Goal: Task Accomplishment & Management: Use online tool/utility

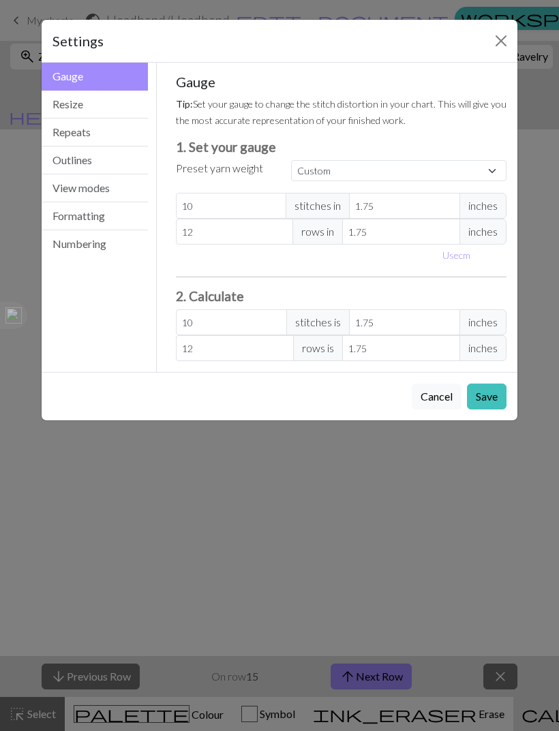
scroll to position [0, 745]
click at [65, 99] on button "Resize" at bounding box center [95, 105] width 106 height 28
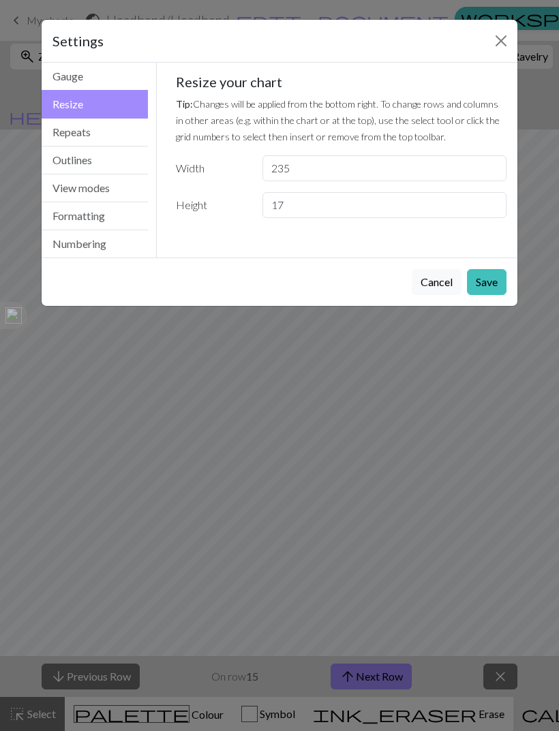
click at [502, 39] on button "Close" at bounding box center [501, 41] width 22 height 22
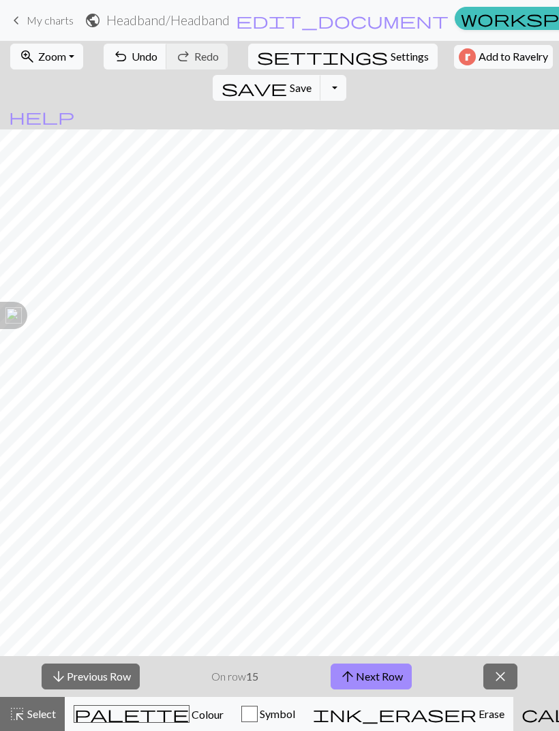
click at [390, 53] on span "Settings" at bounding box center [409, 56] width 38 height 16
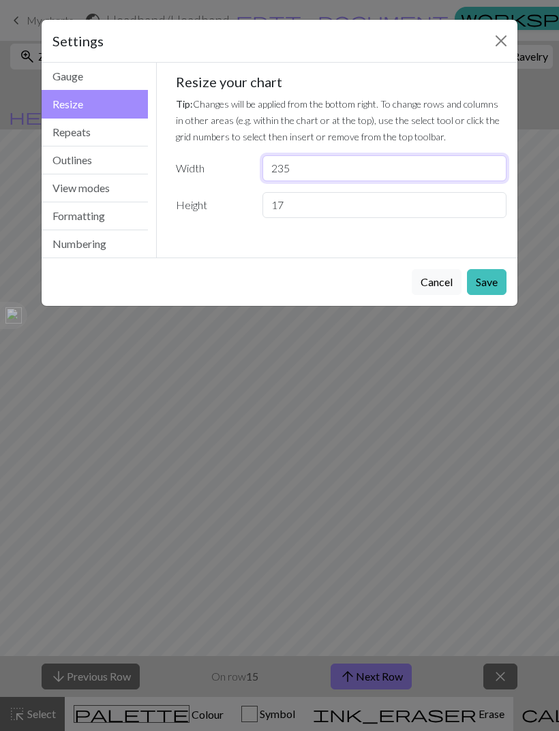
click at [323, 155] on input "235" at bounding box center [384, 168] width 244 height 26
click at [472, 170] on input "235" at bounding box center [384, 168] width 244 height 26
type input "2"
type input "100"
click at [487, 281] on button "Save" at bounding box center [487, 282] width 40 height 26
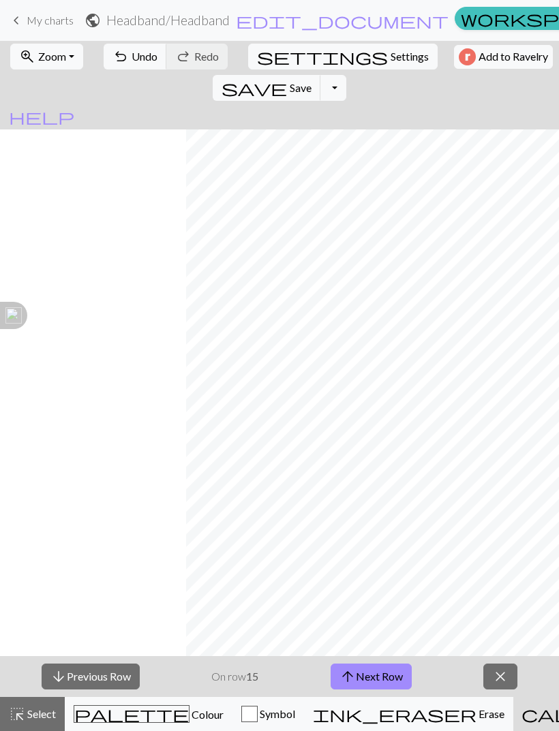
scroll to position [0, 309]
click at [134, 706] on div "palette Colour Colour" at bounding box center [149, 714] width 150 height 18
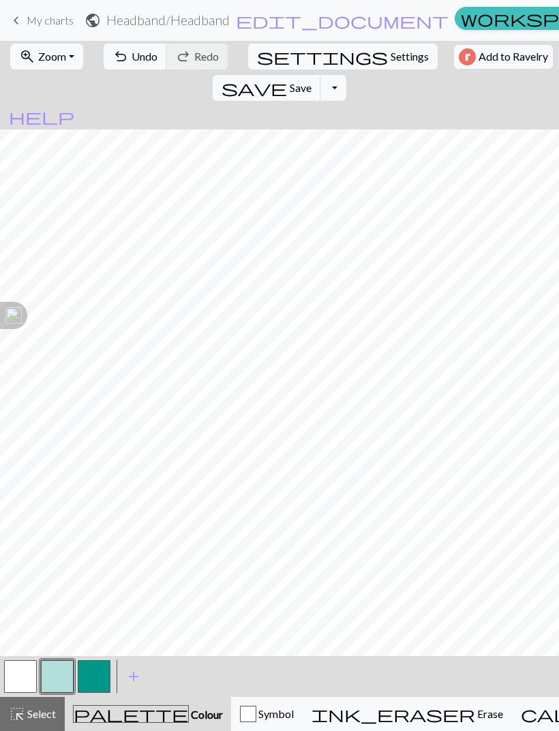
click at [27, 673] on button "button" at bounding box center [20, 676] width 33 height 33
click at [240, 708] on div "button" at bounding box center [248, 714] width 16 height 16
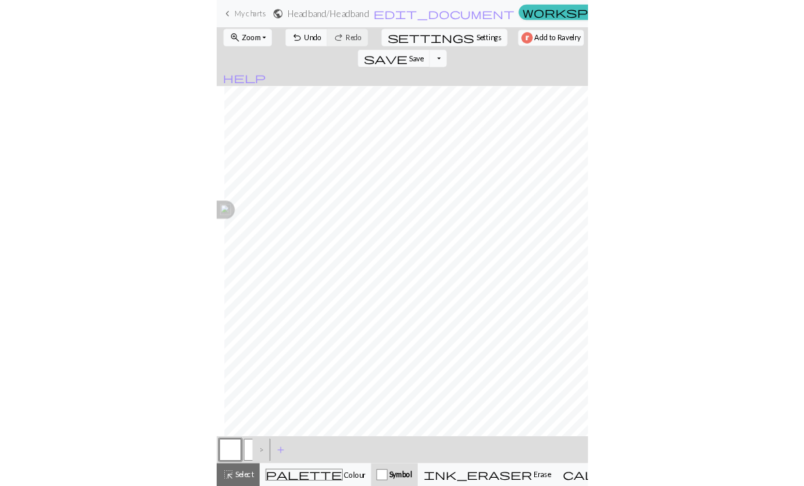
scroll to position [0, 68]
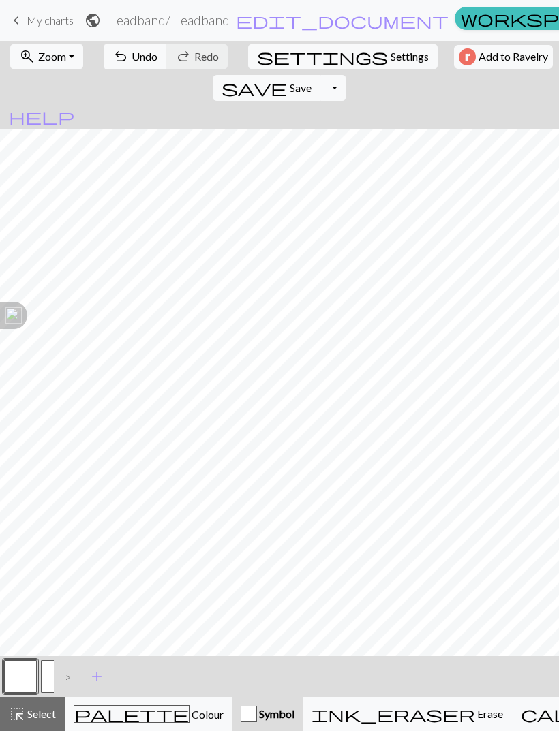
click at [82, 673] on button "add Add a symbol" at bounding box center [97, 677] width 34 height 34
click at [189, 711] on span "Colour" at bounding box center [206, 714] width 34 height 13
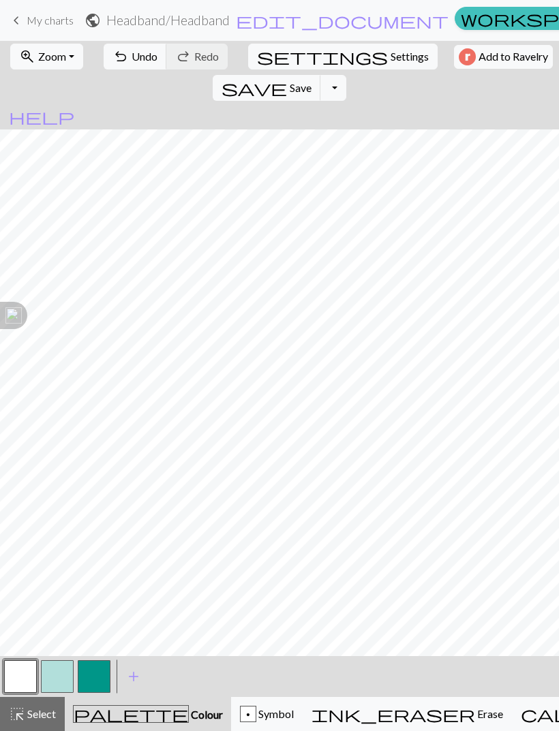
click at [62, 674] on button "button" at bounding box center [57, 676] width 33 height 33
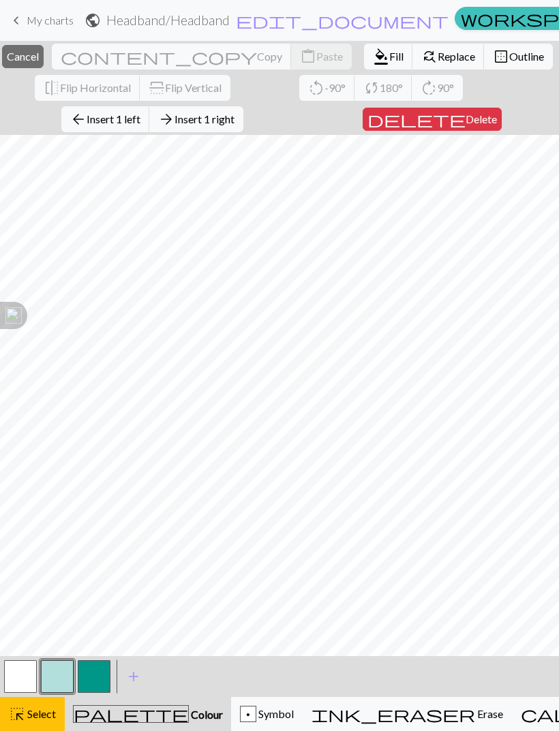
click at [46, 707] on span "Select" at bounding box center [40, 713] width 31 height 13
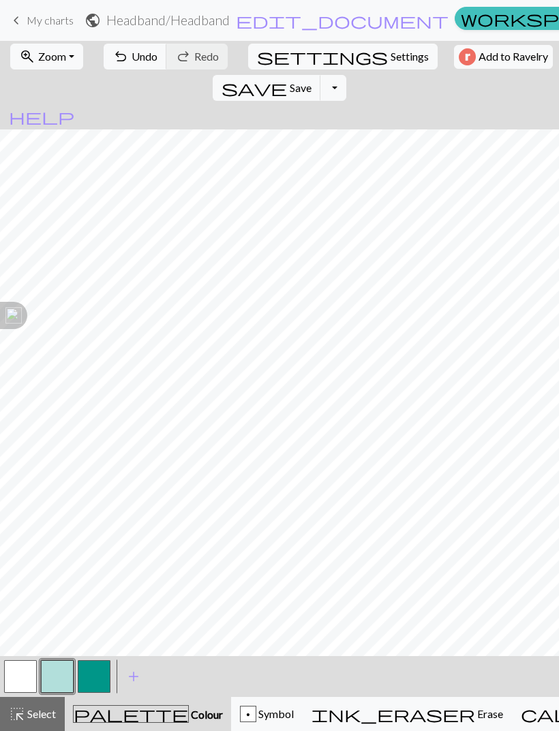
click at [64, 672] on button "button" at bounding box center [57, 676] width 33 height 33
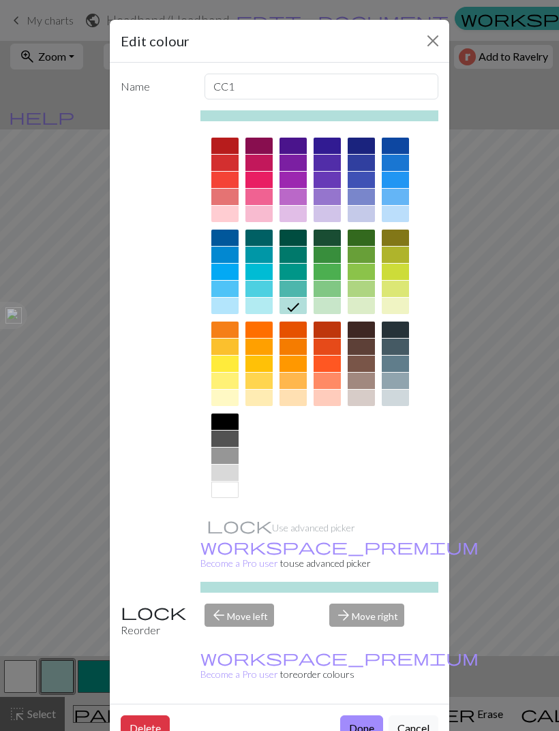
click at [353, 715] on button "Done" at bounding box center [361, 728] width 43 height 26
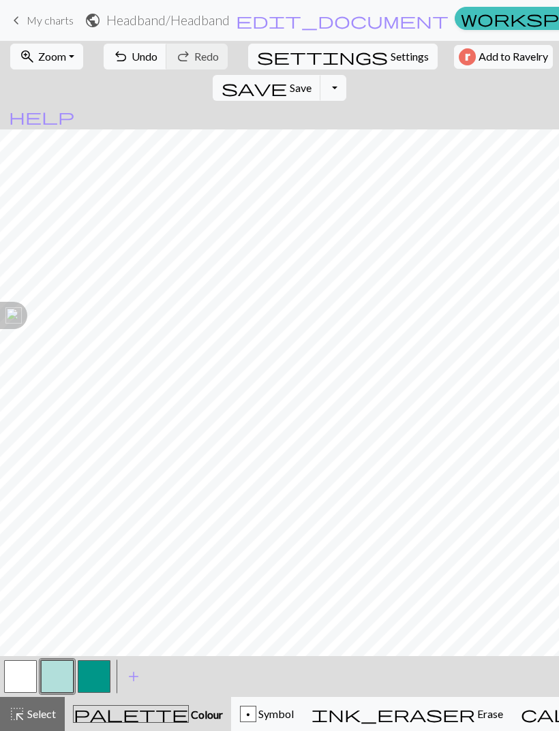
click at [159, 44] on div "undo Undo Undo redo Redo Redo" at bounding box center [165, 56] width 132 height 31
click at [138, 57] on span "Undo" at bounding box center [145, 56] width 26 height 13
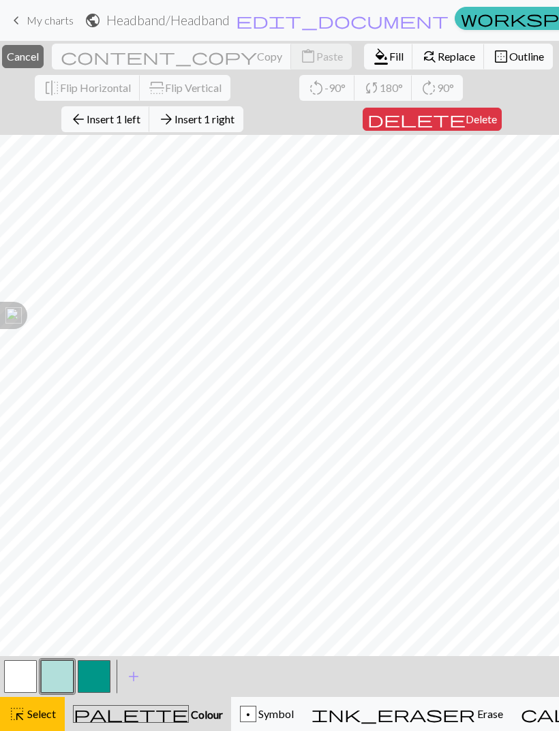
click at [39, 55] on span "Cancel" at bounding box center [23, 56] width 32 height 13
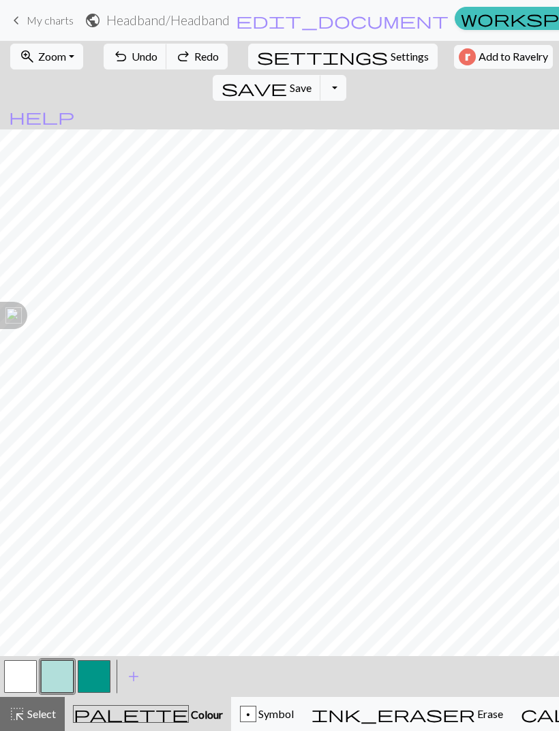
click at [63, 677] on button "button" at bounding box center [57, 676] width 33 height 33
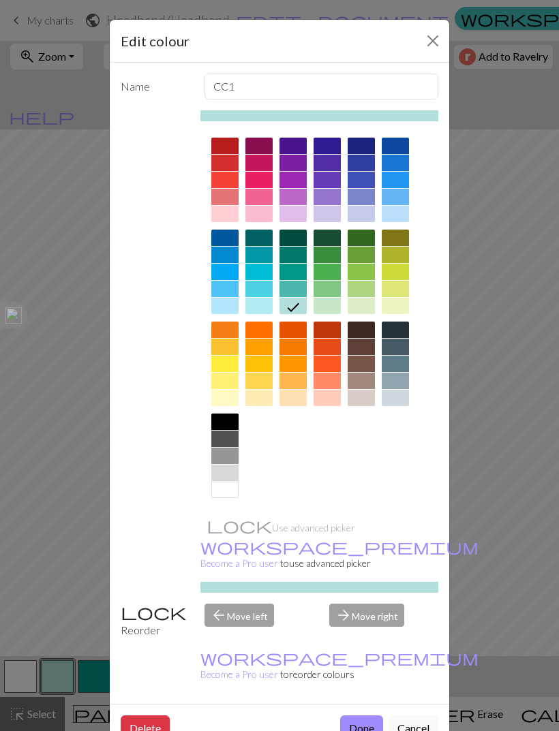
click at [356, 715] on button "Done" at bounding box center [361, 728] width 43 height 26
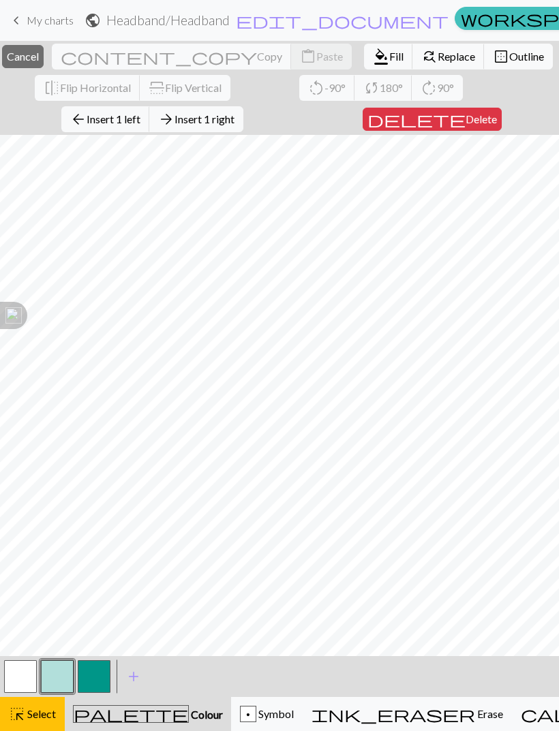
click at [72, 666] on button "button" at bounding box center [57, 676] width 33 height 33
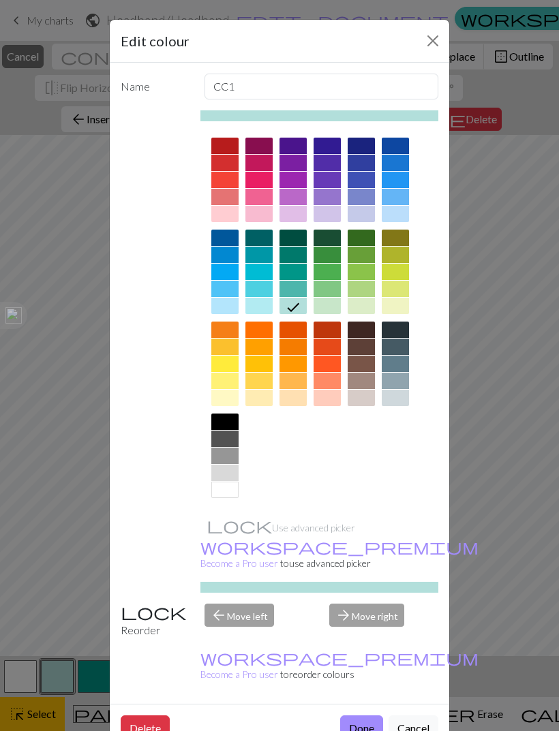
click at [71, 666] on div "Edit colour Name CC1 Use advanced picker workspace_premium Become a Pro user to…" at bounding box center [279, 365] width 559 height 731
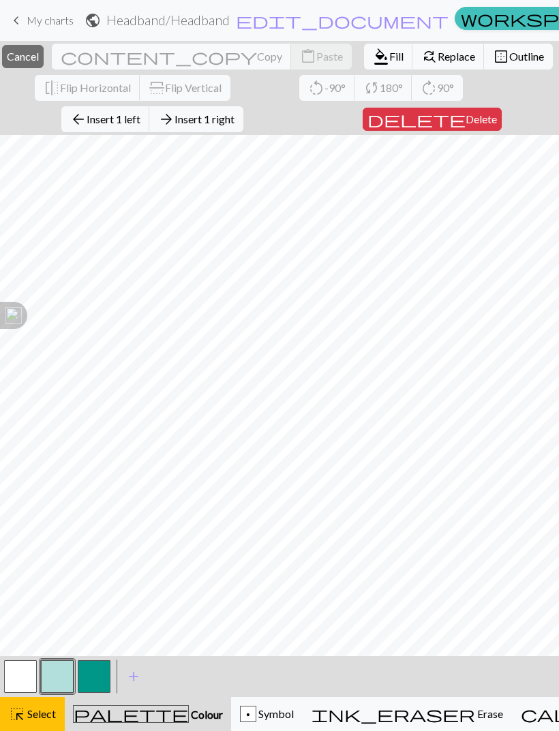
click at [63, 677] on button "button" at bounding box center [57, 676] width 33 height 33
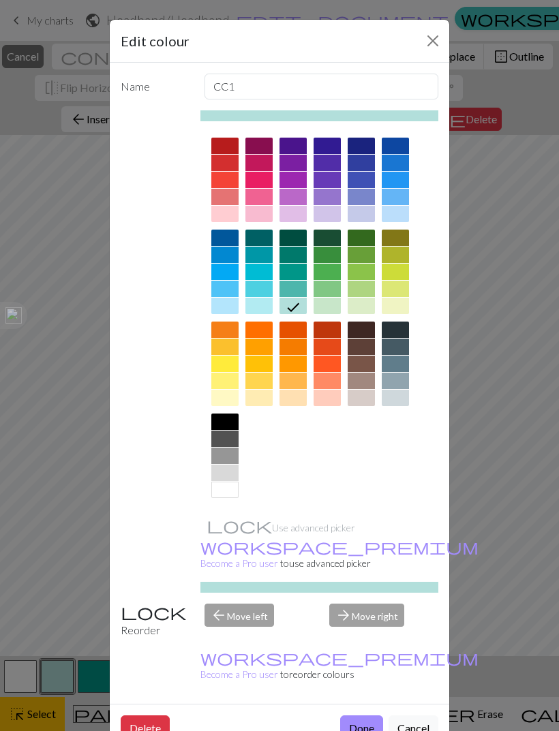
click at [362, 715] on button "Done" at bounding box center [361, 728] width 43 height 26
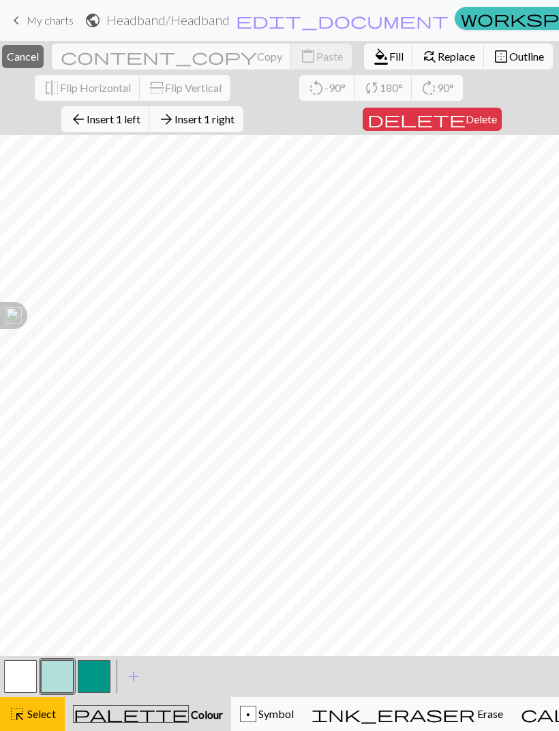
click at [32, 724] on button "highlight_alt Select Select" at bounding box center [32, 714] width 65 height 34
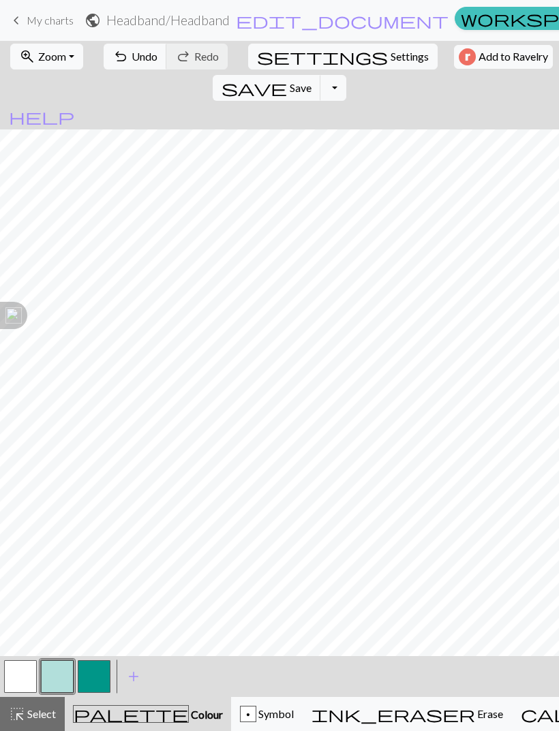
click at [61, 672] on button "button" at bounding box center [57, 676] width 33 height 33
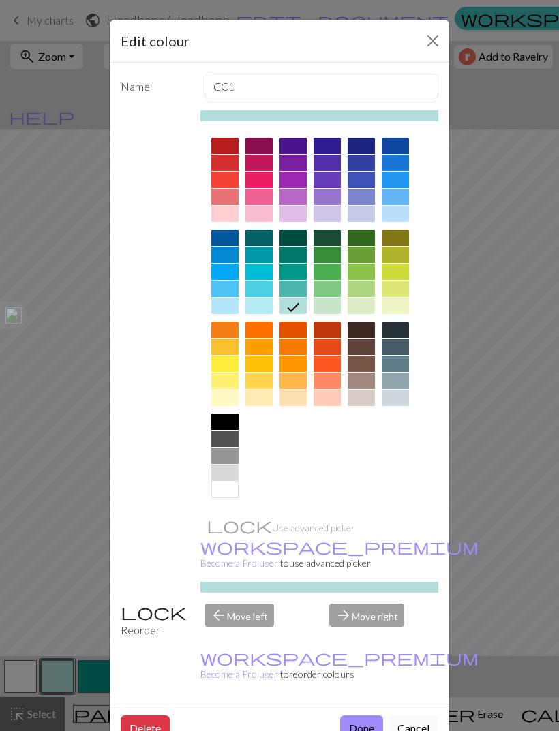
click at [356, 715] on button "Done" at bounding box center [361, 728] width 43 height 26
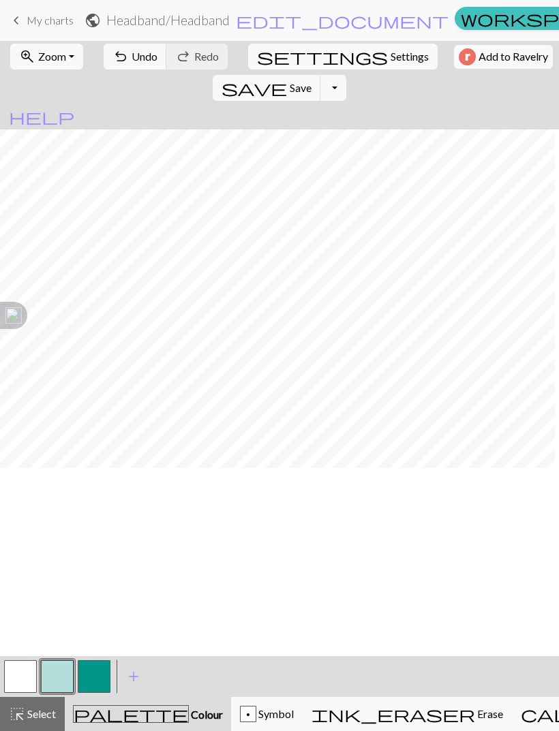
scroll to position [0, 64]
click at [390, 58] on span "Settings" at bounding box center [409, 56] width 38 height 16
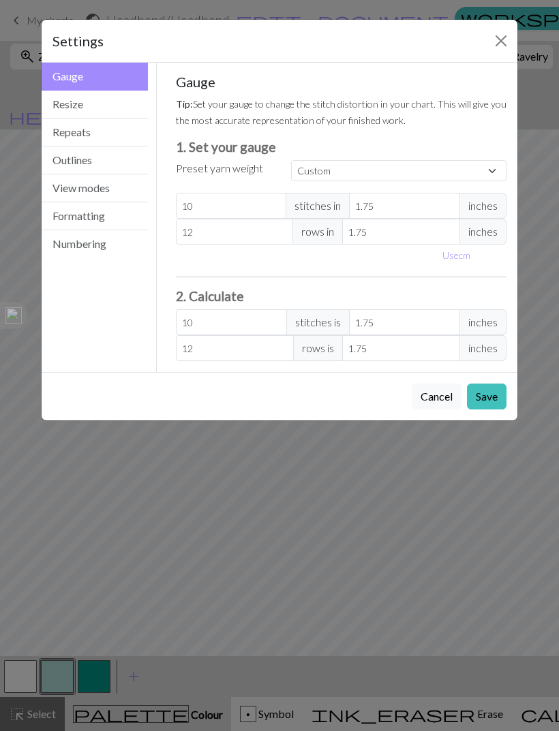
click at [121, 109] on button "Resize" at bounding box center [95, 105] width 106 height 28
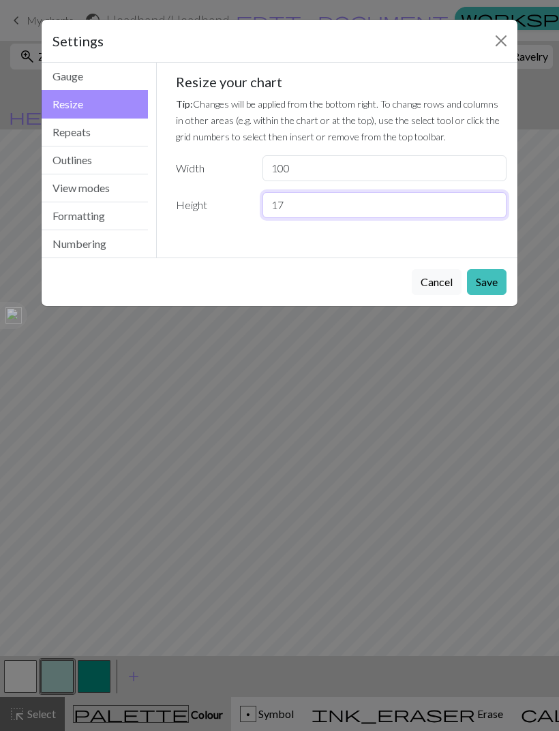
click at [337, 199] on input "17" at bounding box center [384, 205] width 244 height 26
type input "19"
click at [491, 278] on button "Save" at bounding box center [487, 282] width 40 height 26
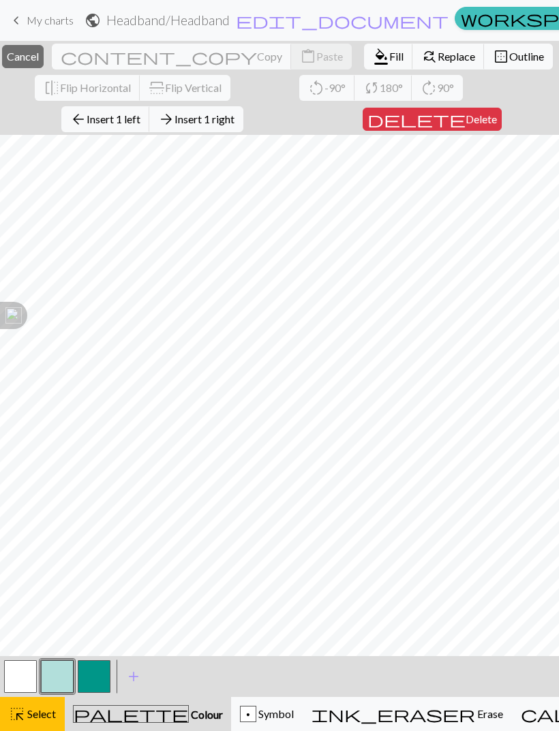
click at [47, 700] on button "highlight_alt Select Select" at bounding box center [32, 714] width 65 height 34
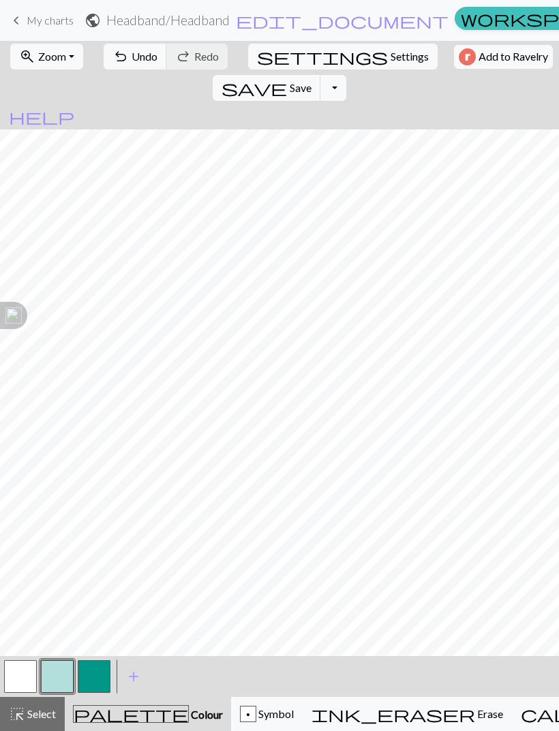
click at [132, 59] on span "Undo" at bounding box center [145, 56] width 26 height 13
click at [251, 706] on div "p Symbol" at bounding box center [267, 714] width 54 height 16
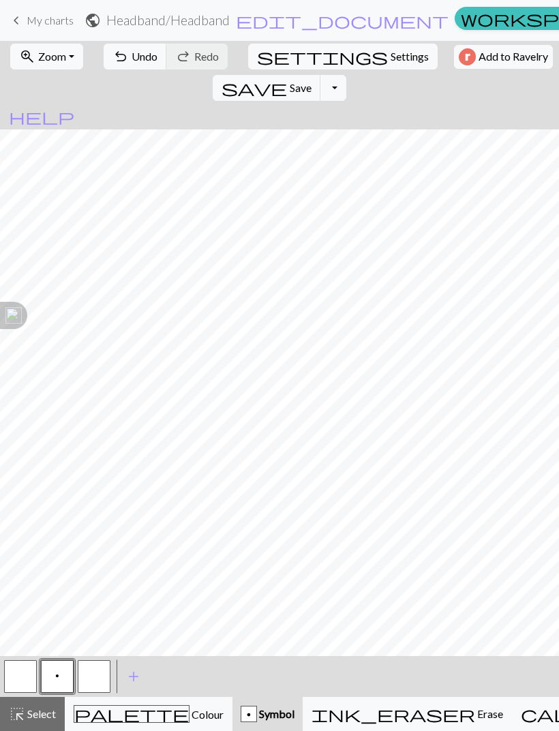
click at [61, 679] on button "p" at bounding box center [57, 676] width 33 height 33
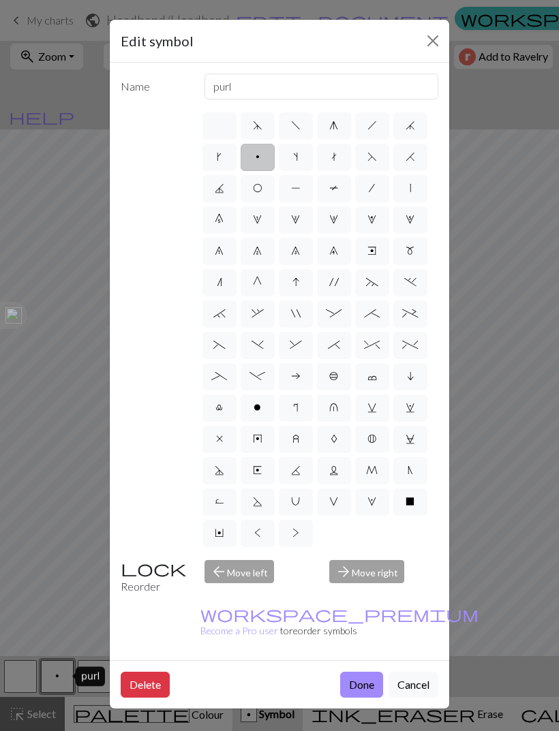
click at [356, 672] on button "Done" at bounding box center [361, 685] width 43 height 26
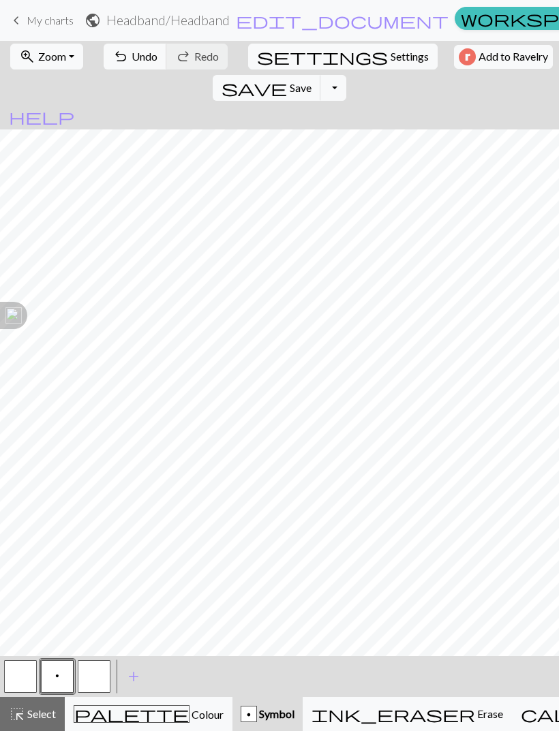
click at [25, 679] on button "button" at bounding box center [20, 676] width 33 height 33
click at [60, 678] on div "Knit" at bounding box center [53, 677] width 29 height 20
click at [63, 675] on button "p" at bounding box center [57, 676] width 33 height 33
click at [24, 685] on button "button" at bounding box center [20, 676] width 33 height 33
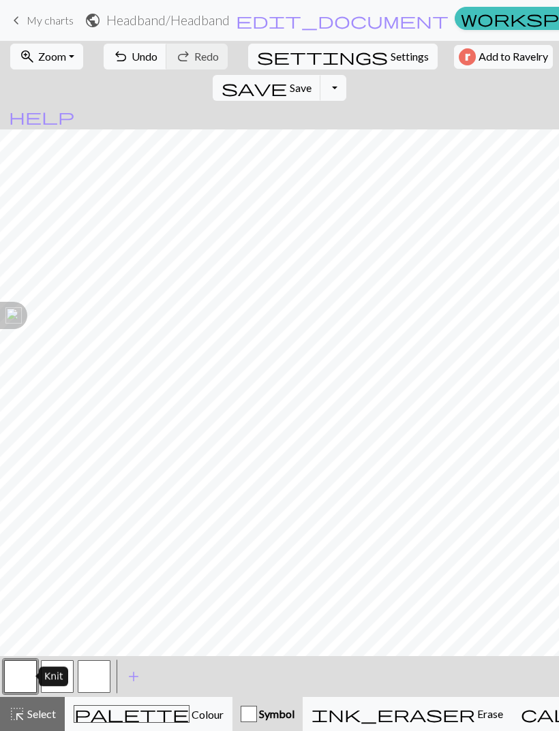
click at [63, 677] on div "Knit" at bounding box center [53, 677] width 29 height 20
click at [58, 687] on button "p" at bounding box center [57, 676] width 33 height 33
click at [165, 720] on div "palette Colour Colour" at bounding box center [149, 714] width 150 height 18
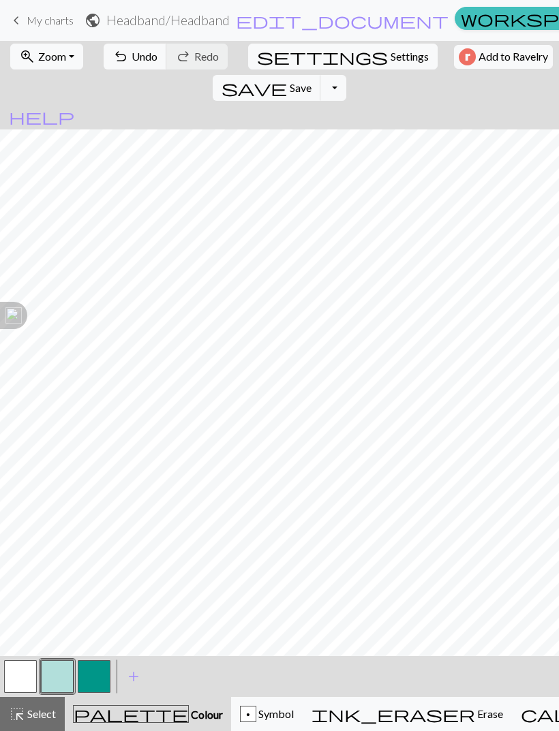
click at [100, 681] on button "button" at bounding box center [94, 676] width 33 height 33
click at [144, 61] on span "Undo" at bounding box center [145, 56] width 26 height 13
click at [137, 55] on span "Undo" at bounding box center [145, 56] width 26 height 13
click at [27, 675] on button "button" at bounding box center [20, 676] width 33 height 33
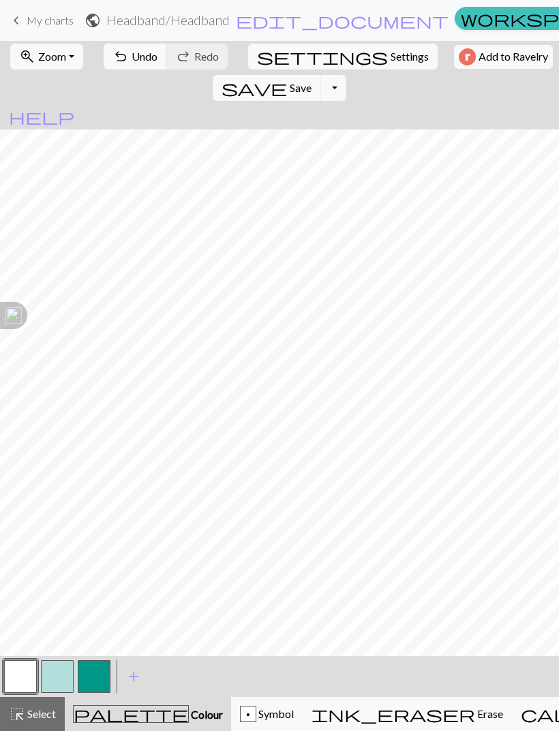
click at [72, 673] on button "button" at bounding box center [57, 676] width 33 height 33
click at [102, 684] on button "button" at bounding box center [94, 676] width 33 height 33
click at [138, 56] on span "Undo" at bounding box center [145, 56] width 26 height 13
click at [136, 55] on span "Undo" at bounding box center [145, 56] width 26 height 13
click at [69, 698] on button "palette Colour Colour" at bounding box center [148, 714] width 166 height 34
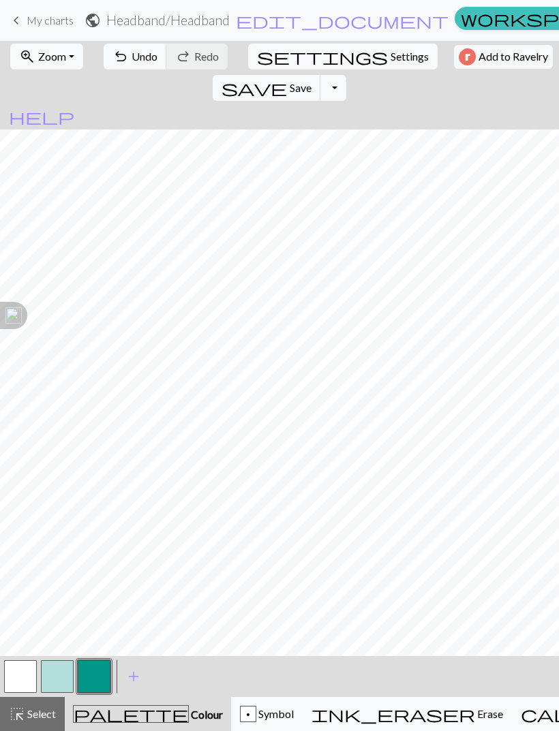
click at [62, 675] on button "button" at bounding box center [57, 676] width 33 height 33
click at [100, 677] on button "button" at bounding box center [94, 676] width 33 height 33
click at [27, 662] on button "button" at bounding box center [20, 676] width 33 height 33
click at [97, 670] on button "button" at bounding box center [94, 676] width 33 height 33
click at [139, 63] on span "Undo" at bounding box center [145, 56] width 26 height 13
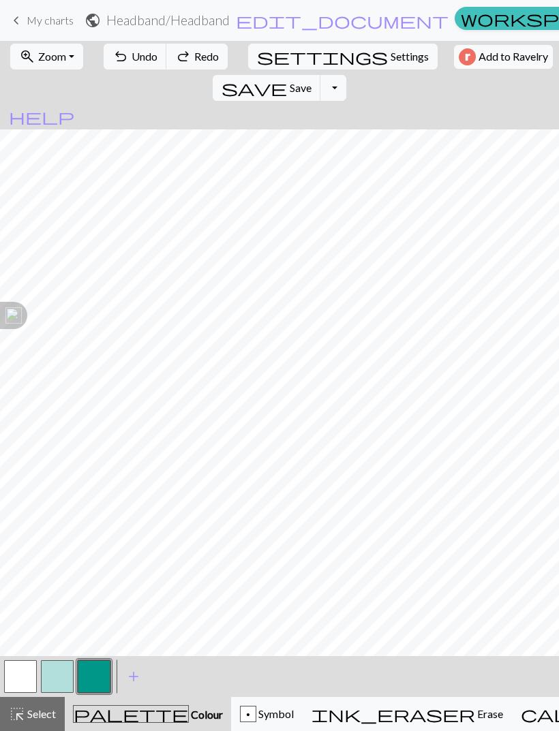
click at [132, 63] on button "undo Undo Undo" at bounding box center [135, 57] width 63 height 26
click at [390, 63] on span "Settings" at bounding box center [409, 56] width 38 height 16
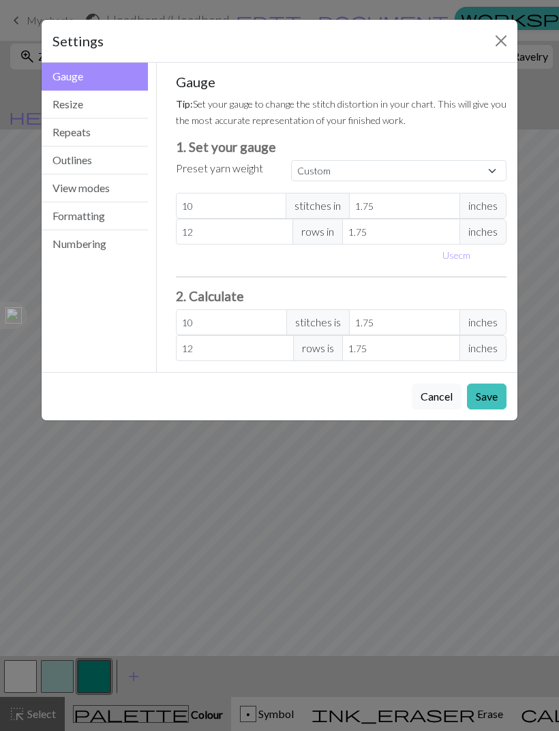
click at [115, 104] on button "Resize" at bounding box center [95, 105] width 106 height 28
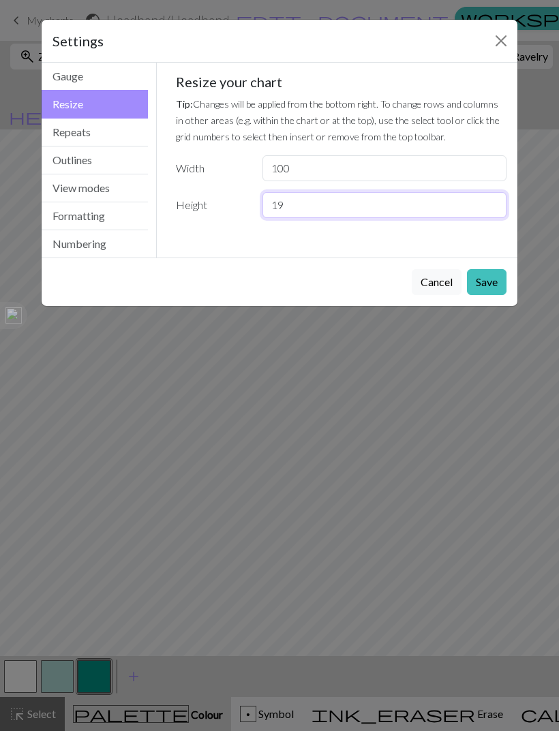
click at [341, 203] on input "19" at bounding box center [384, 205] width 244 height 26
type input "1"
type input "20"
click at [489, 284] on button "Save" at bounding box center [487, 282] width 40 height 26
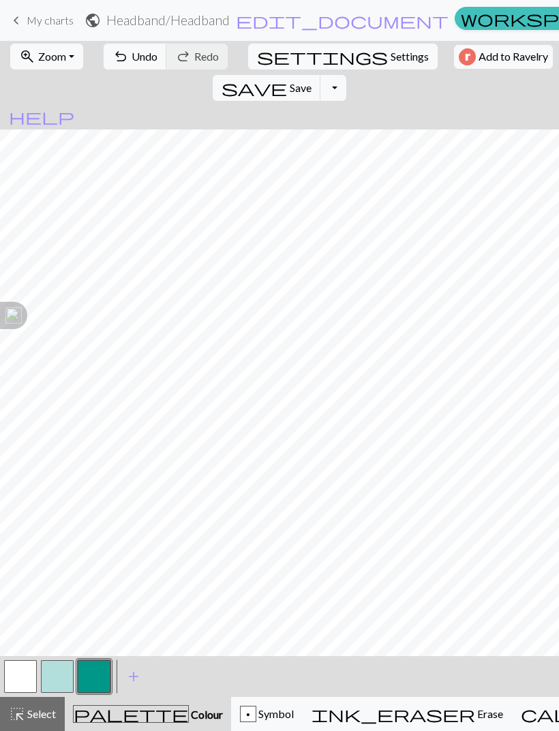
click at [30, 672] on button "button" at bounding box center [20, 676] width 33 height 33
click at [102, 671] on button "button" at bounding box center [94, 676] width 33 height 33
click at [55, 670] on button "button" at bounding box center [57, 676] width 33 height 33
click at [97, 677] on button "button" at bounding box center [94, 676] width 33 height 33
click at [137, 57] on span "Undo" at bounding box center [145, 56] width 26 height 13
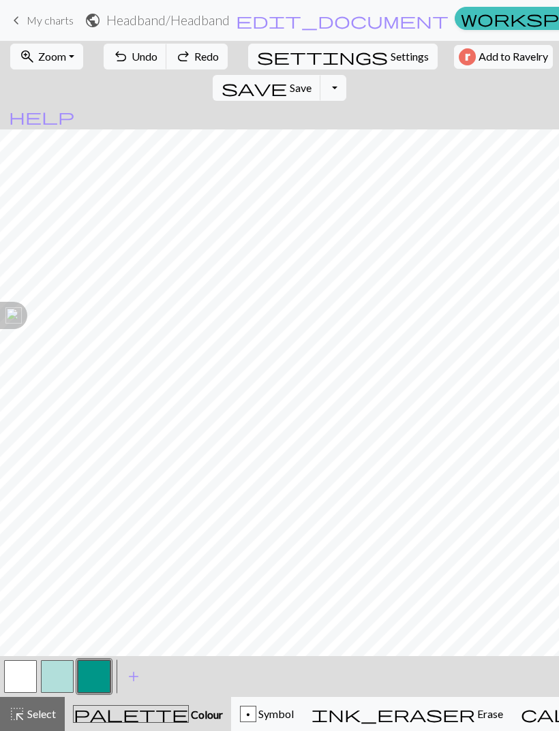
click at [136, 63] on span "Undo" at bounding box center [145, 56] width 26 height 13
click at [119, 59] on span "undo" at bounding box center [120, 56] width 16 height 19
click at [123, 57] on button "undo Undo Undo" at bounding box center [135, 57] width 63 height 26
click at [134, 60] on span "Undo" at bounding box center [145, 56] width 26 height 13
click at [132, 57] on span "Undo" at bounding box center [145, 56] width 26 height 13
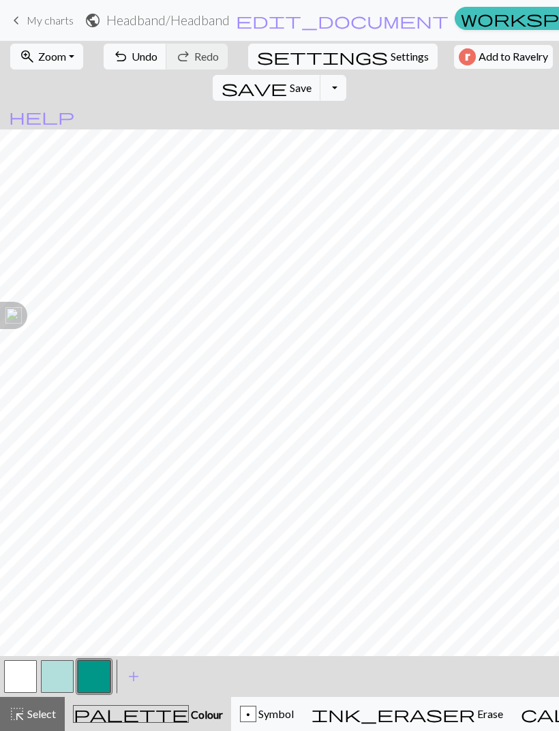
click at [123, 59] on button "undo Undo Undo" at bounding box center [135, 57] width 63 height 26
click at [132, 59] on span "Undo" at bounding box center [145, 56] width 26 height 13
click at [132, 55] on span "Undo" at bounding box center [145, 56] width 26 height 13
click at [125, 64] on button "undo Undo Undo" at bounding box center [135, 57] width 63 height 26
click at [132, 59] on span "Undo" at bounding box center [145, 56] width 26 height 13
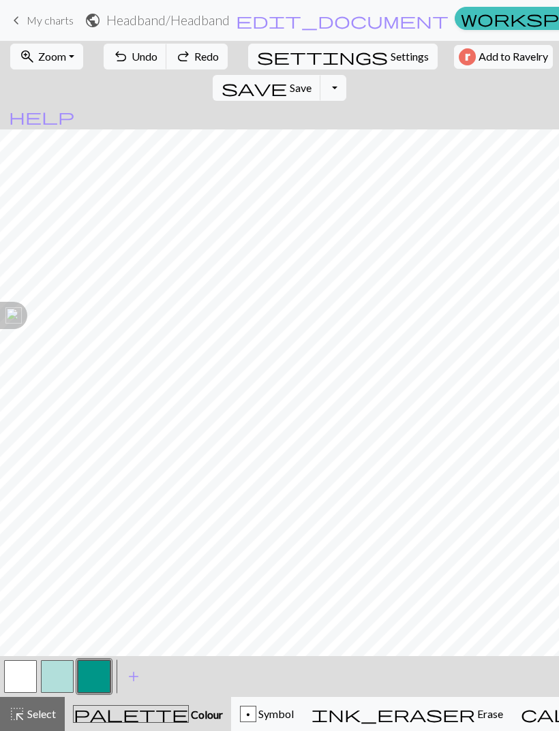
click at [132, 59] on span "Undo" at bounding box center [145, 56] width 26 height 13
click at [137, 51] on span "Undo" at bounding box center [145, 56] width 26 height 13
click at [136, 50] on span "Undo" at bounding box center [145, 56] width 26 height 13
click at [135, 50] on span "Undo" at bounding box center [145, 56] width 26 height 13
click at [134, 49] on button "undo Undo Undo" at bounding box center [135, 57] width 63 height 26
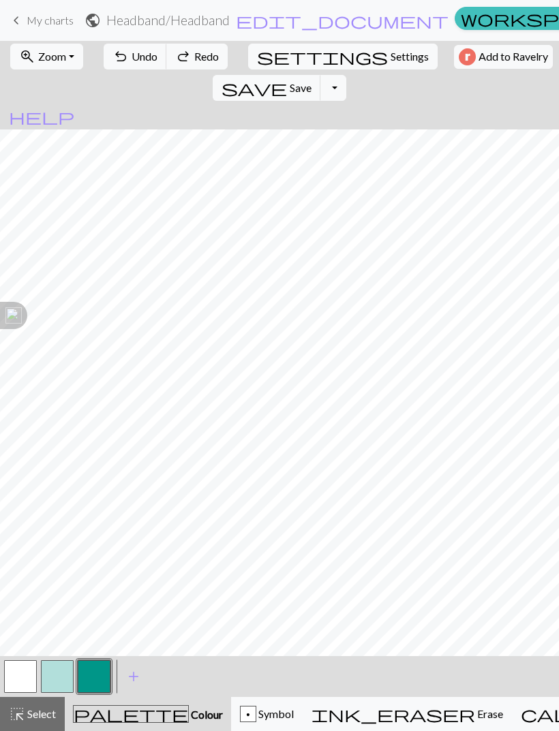
click at [132, 51] on span "Undo" at bounding box center [145, 56] width 26 height 13
click at [134, 64] on button "undo Undo Undo" at bounding box center [135, 57] width 63 height 26
click at [135, 63] on button "undo Undo Undo" at bounding box center [135, 57] width 63 height 26
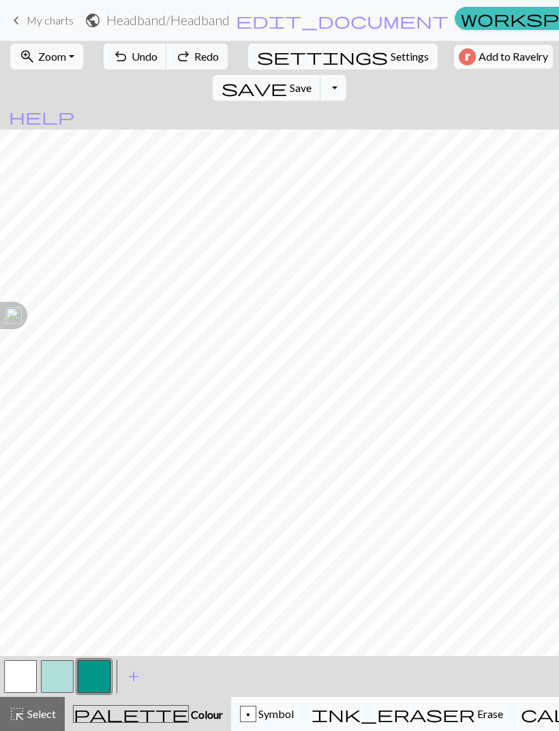
click at [135, 63] on span "Undo" at bounding box center [145, 56] width 26 height 13
click at [136, 55] on span "Undo" at bounding box center [145, 56] width 26 height 13
click at [136, 54] on span "Undo" at bounding box center [145, 56] width 26 height 13
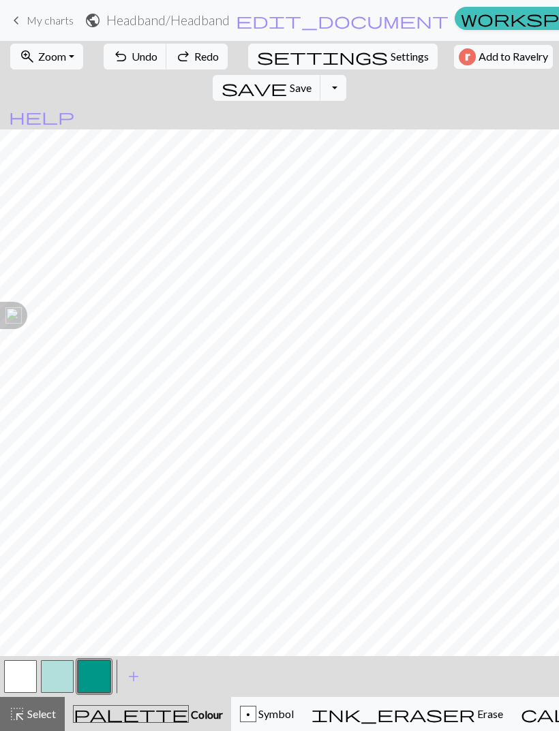
click at [135, 55] on span "Undo" at bounding box center [145, 56] width 26 height 13
click at [134, 55] on span "Undo" at bounding box center [145, 56] width 26 height 13
click at [27, 681] on button "button" at bounding box center [20, 676] width 33 height 33
click at [95, 683] on button "button" at bounding box center [94, 676] width 33 height 33
click at [140, 57] on span "Undo" at bounding box center [145, 56] width 26 height 13
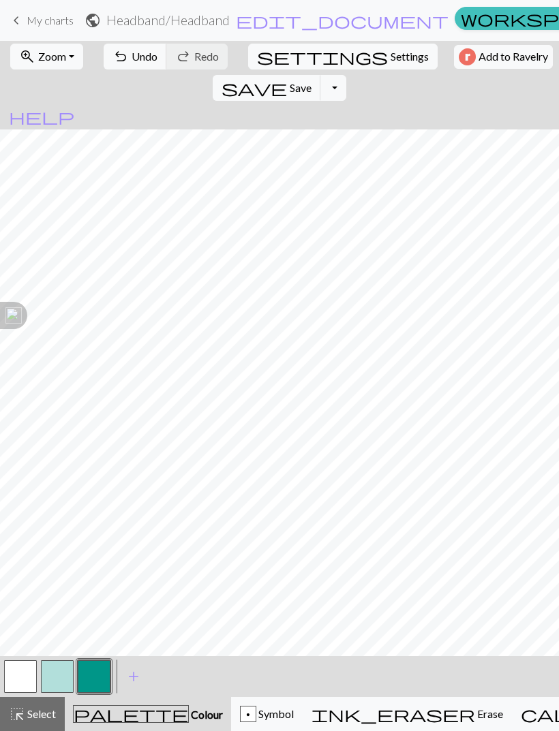
click at [120, 59] on span "undo" at bounding box center [120, 56] width 16 height 19
click at [29, 672] on button "button" at bounding box center [20, 676] width 33 height 33
click at [106, 665] on button "button" at bounding box center [94, 676] width 33 height 33
click at [136, 63] on button "undo Undo Undo" at bounding box center [135, 57] width 63 height 26
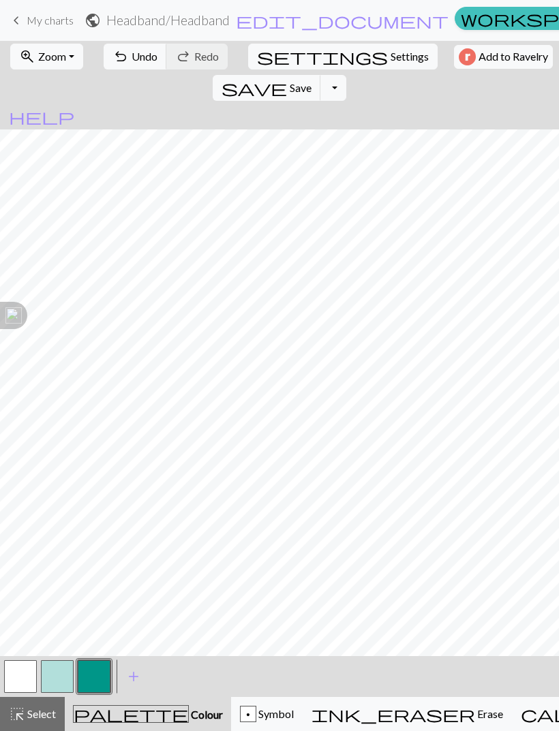
click at [27, 681] on button "button" at bounding box center [20, 676] width 33 height 33
click at [102, 678] on button "button" at bounding box center [94, 676] width 33 height 33
click at [132, 54] on span "Undo" at bounding box center [145, 56] width 26 height 13
click at [135, 57] on span "Undo" at bounding box center [145, 56] width 26 height 13
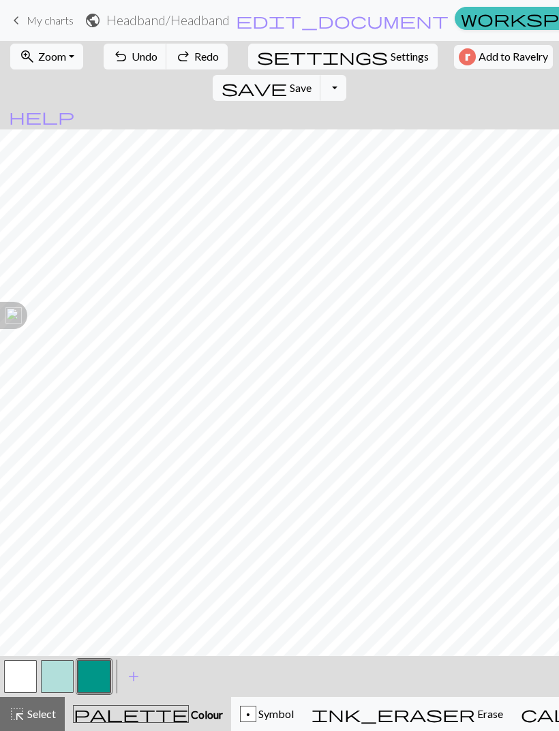
click at [135, 57] on span "Undo" at bounding box center [145, 56] width 26 height 13
click at [115, 60] on span "undo" at bounding box center [120, 56] width 16 height 19
click at [24, 676] on button "button" at bounding box center [20, 676] width 33 height 33
click at [97, 674] on button "button" at bounding box center [94, 676] width 33 height 33
click at [20, 674] on button "button" at bounding box center [20, 676] width 33 height 33
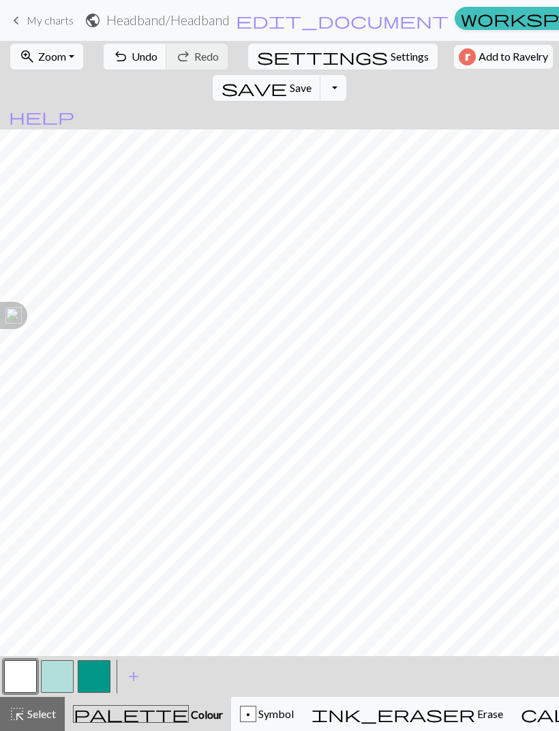
click at [90, 673] on button "button" at bounding box center [94, 676] width 33 height 33
click at [22, 676] on button "button" at bounding box center [20, 676] width 33 height 33
click at [94, 679] on button "button" at bounding box center [94, 676] width 33 height 33
click at [136, 60] on span "Undo" at bounding box center [145, 56] width 26 height 13
click at [132, 63] on span "Undo" at bounding box center [145, 56] width 26 height 13
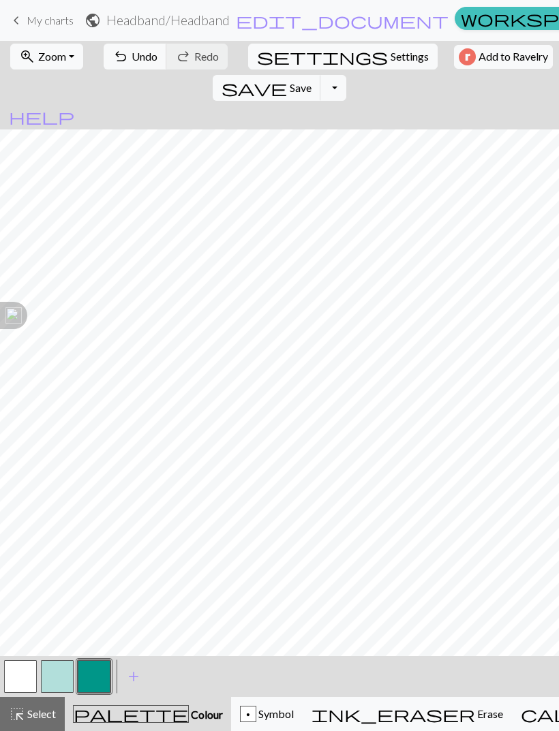
click at [132, 50] on span "Undo" at bounding box center [145, 56] width 26 height 13
click at [21, 670] on button "button" at bounding box center [20, 676] width 33 height 33
click at [95, 670] on button "button" at bounding box center [94, 676] width 33 height 33
click at [139, 52] on span "Undo" at bounding box center [145, 56] width 26 height 13
click at [131, 64] on button "undo Undo Undo" at bounding box center [135, 57] width 63 height 26
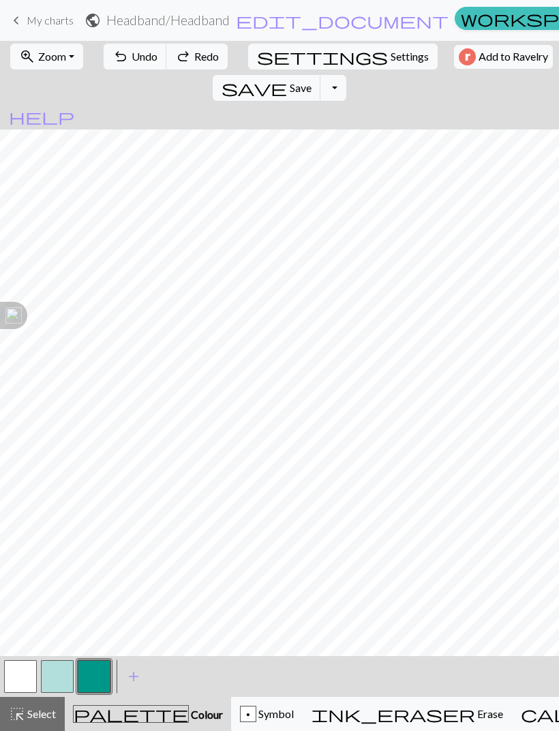
click at [135, 50] on span "Undo" at bounding box center [145, 56] width 26 height 13
click at [97, 666] on button "button" at bounding box center [94, 676] width 33 height 33
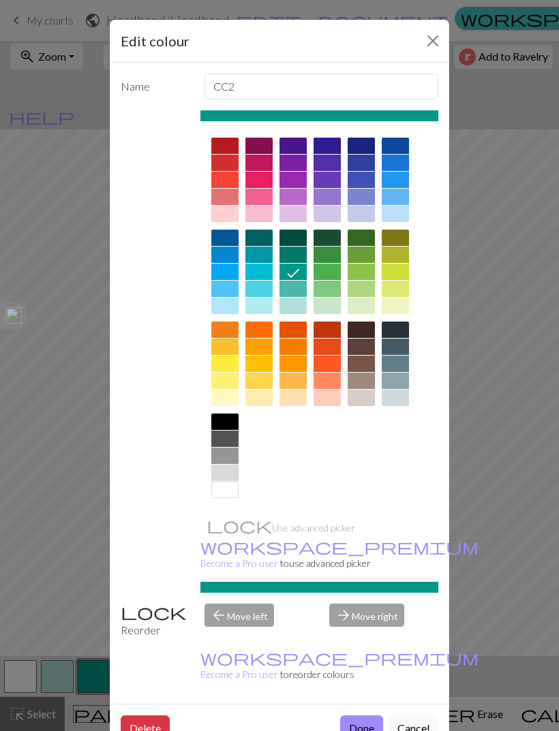
click at [427, 37] on button "Close" at bounding box center [433, 41] width 22 height 22
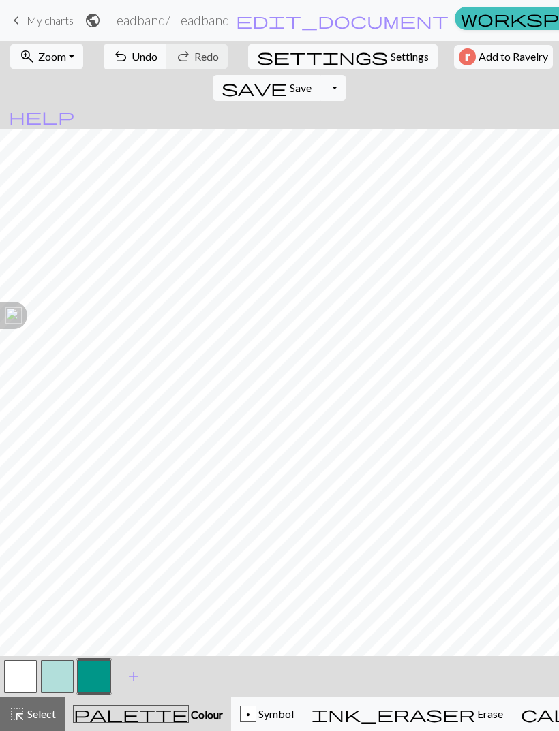
click at [24, 681] on button "button" at bounding box center [20, 676] width 33 height 33
click at [311, 81] on span "Save" at bounding box center [301, 87] width 22 height 13
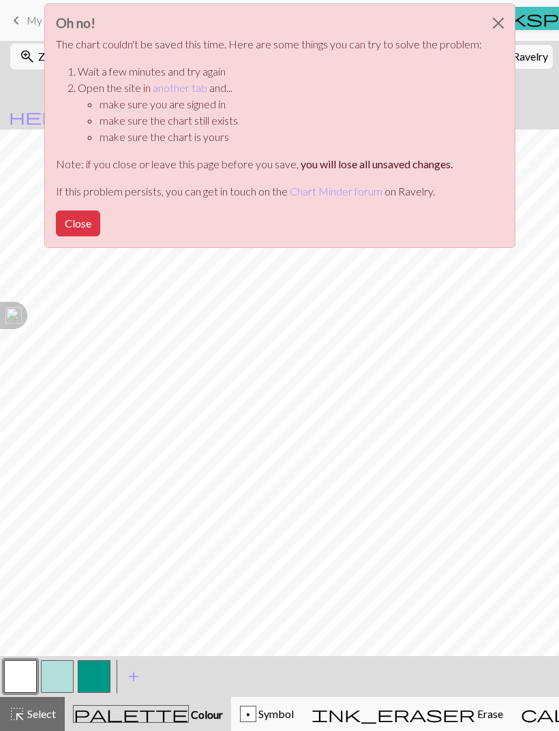
click at [70, 234] on button "Close" at bounding box center [78, 224] width 44 height 26
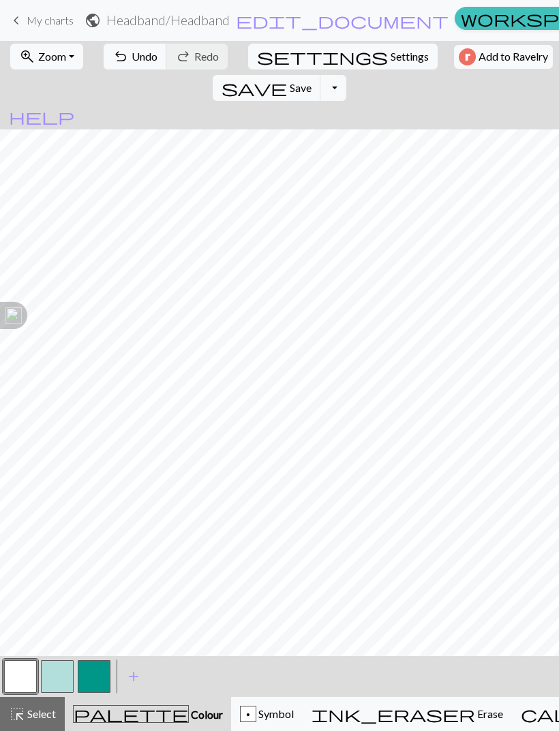
click at [243, 16] on span "edit_document" at bounding box center [342, 20] width 213 height 19
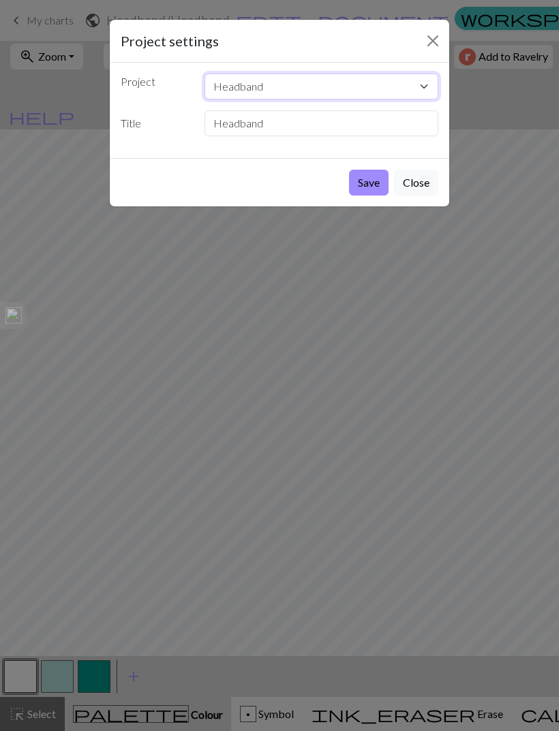
click at [422, 77] on select "Headband" at bounding box center [321, 87] width 234 height 26
click at [339, 135] on input "Headband" at bounding box center [321, 123] width 234 height 26
click at [278, 117] on input "Headband" at bounding box center [321, 123] width 234 height 26
type input "H"
type input "Oriflame"
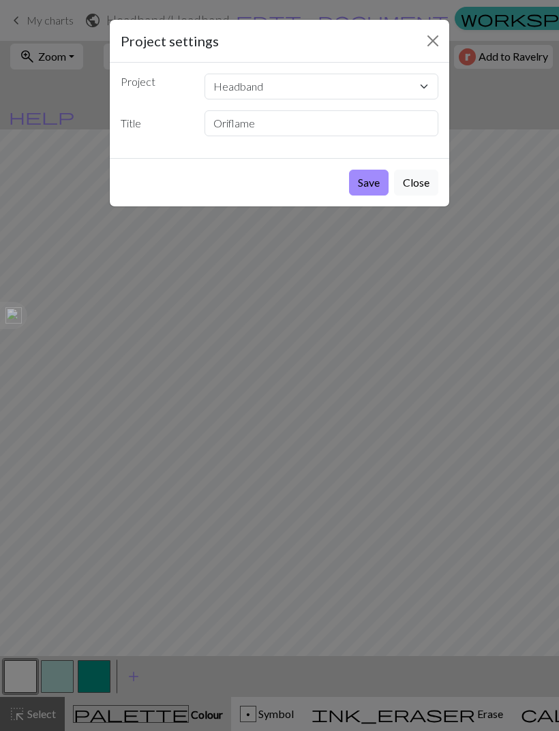
click at [362, 181] on button "Save" at bounding box center [369, 183] width 40 height 26
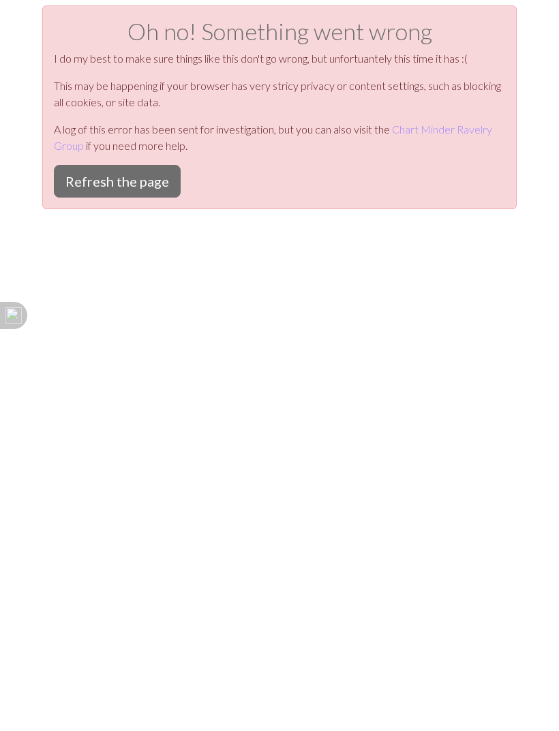
click at [135, 179] on button "Refresh the page" at bounding box center [117, 181] width 127 height 33
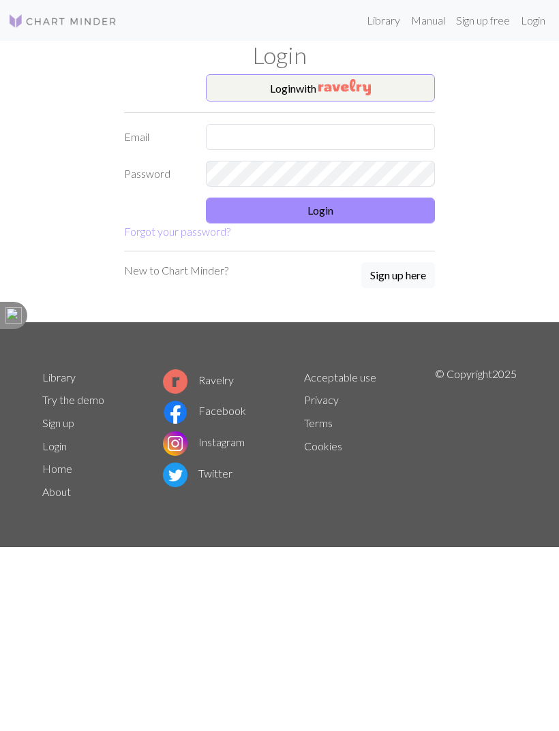
click at [341, 93] on img "button" at bounding box center [344, 87] width 52 height 16
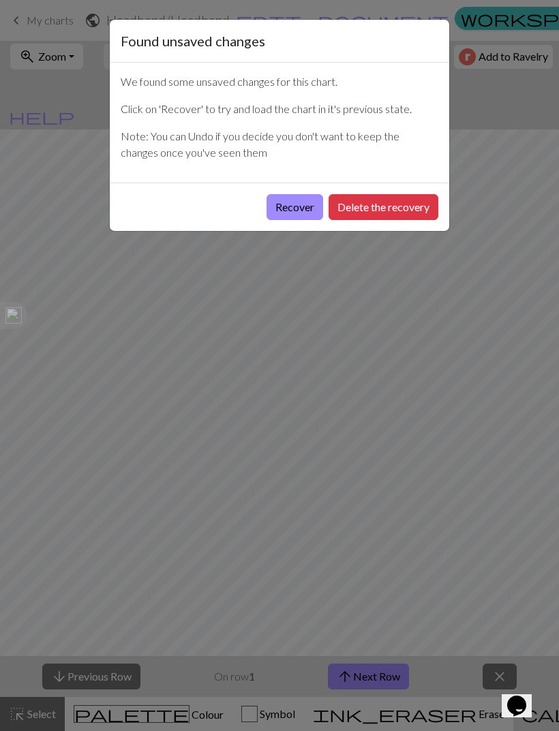
click at [295, 209] on button "Recover" at bounding box center [294, 207] width 57 height 26
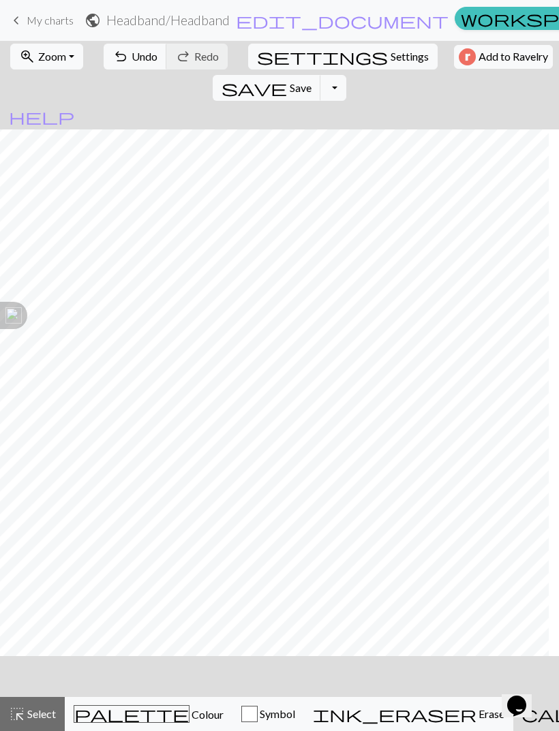
scroll to position [0, 236]
click at [287, 78] on span "save" at bounding box center [253, 87] width 65 height 19
